Goal: Find specific page/section: Find specific page/section

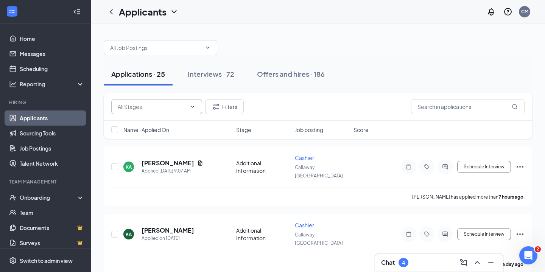
click at [170, 107] on input "text" at bounding box center [152, 107] width 69 height 8
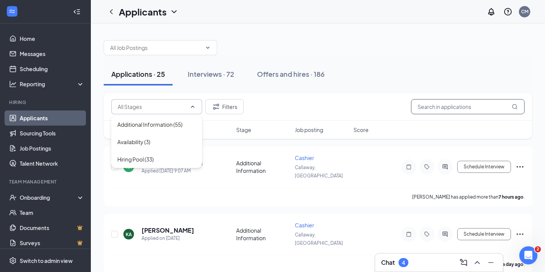
click at [462, 106] on input "text" at bounding box center [468, 106] width 114 height 15
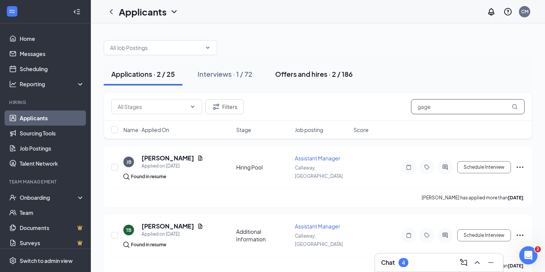
type input "gage"
click at [294, 75] on div "Offers and hires · 2 / 186" at bounding box center [314, 73] width 78 height 9
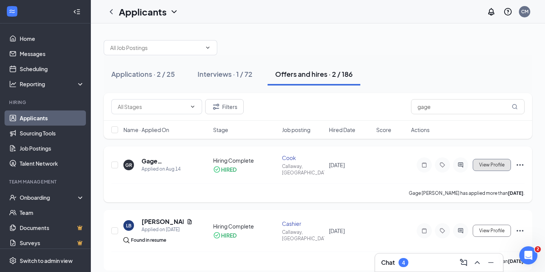
click at [482, 162] on span "View Profile" at bounding box center [491, 164] width 25 height 5
